Goal: Check status: Check status

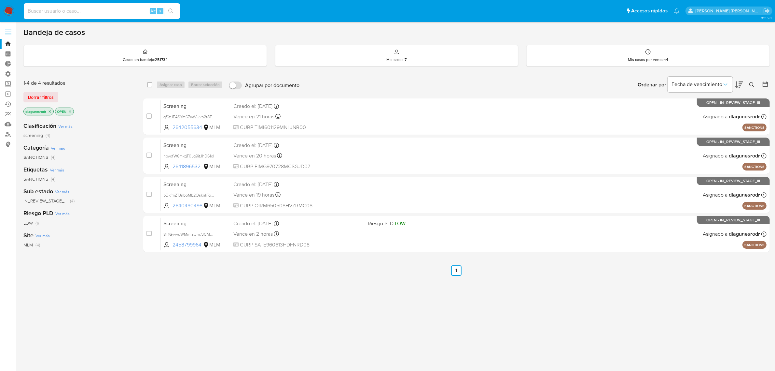
click at [46, 11] on input at bounding box center [102, 11] width 156 height 8
paste input "222379661"
type input "222379661"
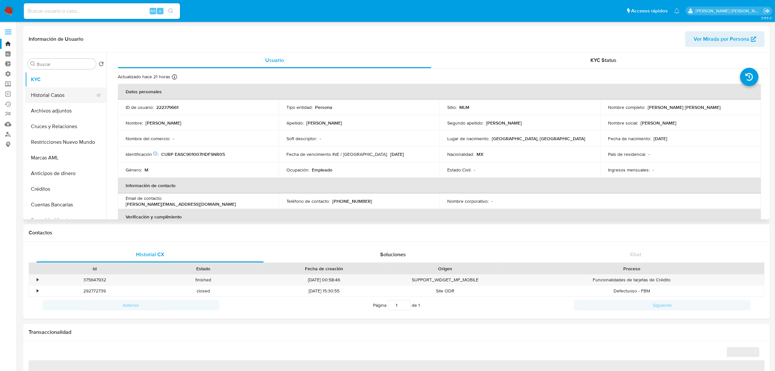
select select "10"
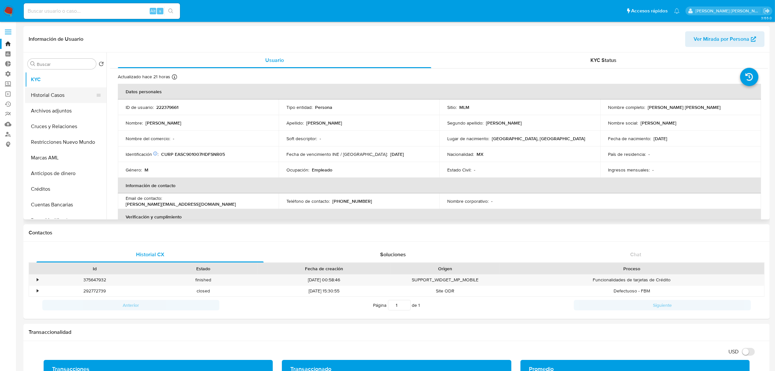
click at [64, 99] on button "Historial Casos" at bounding box center [63, 95] width 76 height 16
